Goal: Find specific page/section: Find specific page/section

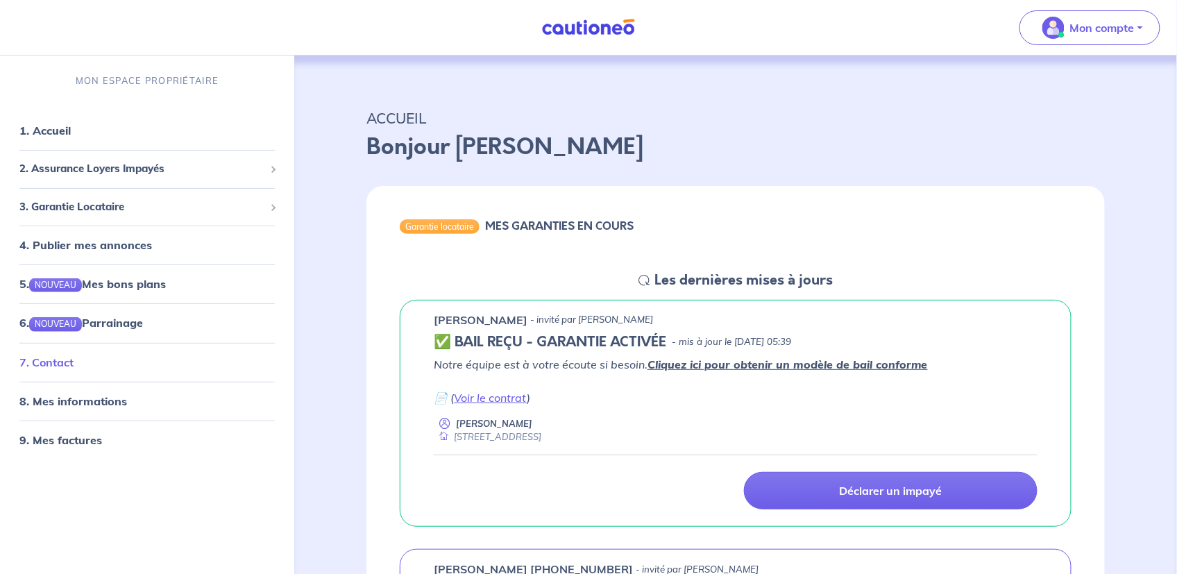
click at [62, 359] on link "7. Contact" at bounding box center [46, 362] width 54 height 14
click at [59, 206] on span "3. Garantie Locataire" at bounding box center [141, 206] width 245 height 16
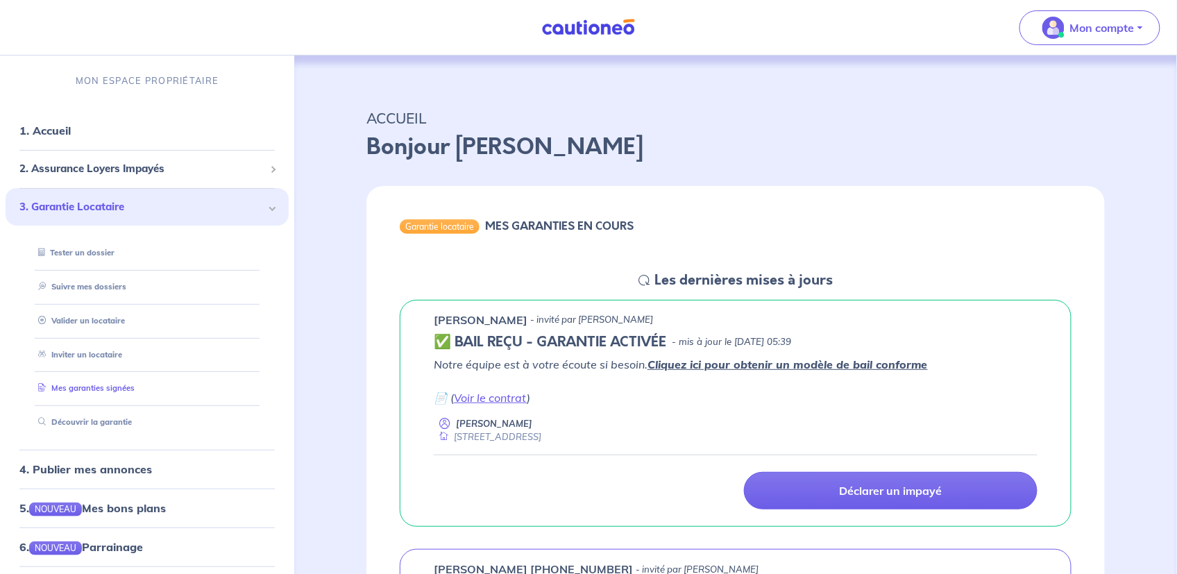
click at [78, 389] on link "Mes garanties signées" at bounding box center [84, 388] width 102 height 10
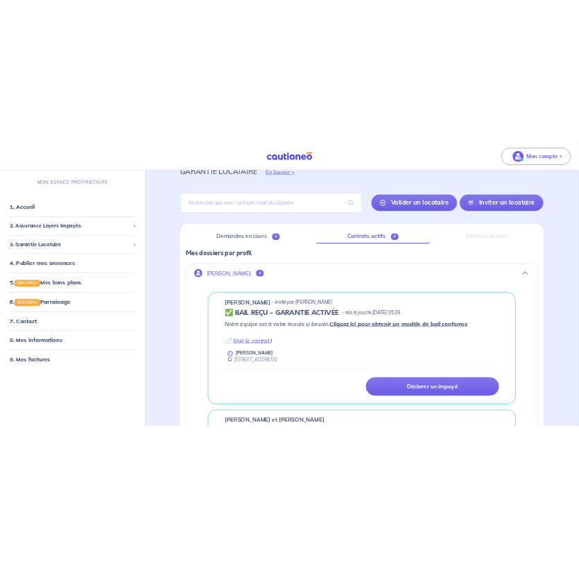
scroll to position [139, 0]
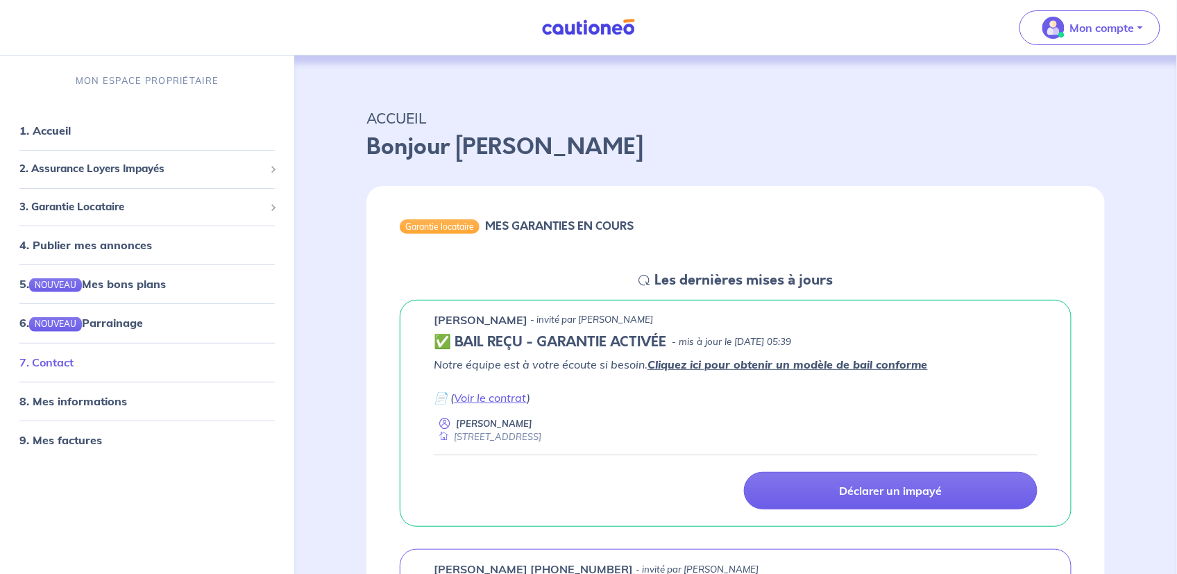
click at [59, 364] on link "7. Contact" at bounding box center [46, 362] width 54 height 14
click at [51, 360] on link "7. Contact" at bounding box center [46, 362] width 54 height 14
